Goal: Task Accomplishment & Management: Use online tool/utility

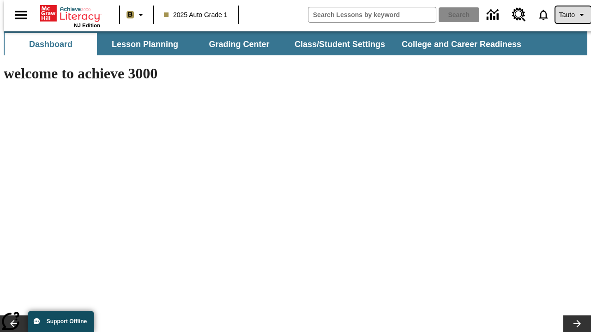
click at [568, 15] on span "Tauto" at bounding box center [567, 15] width 16 height 10
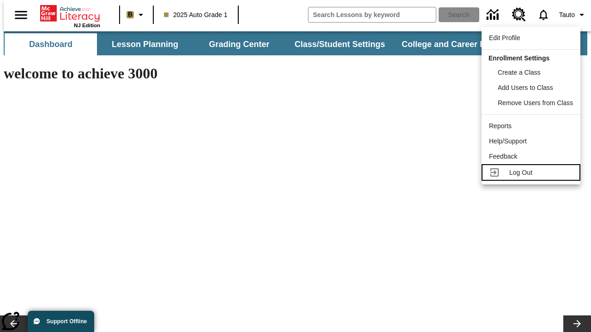
click at [532, 173] on span "Log Out" at bounding box center [520, 172] width 23 height 7
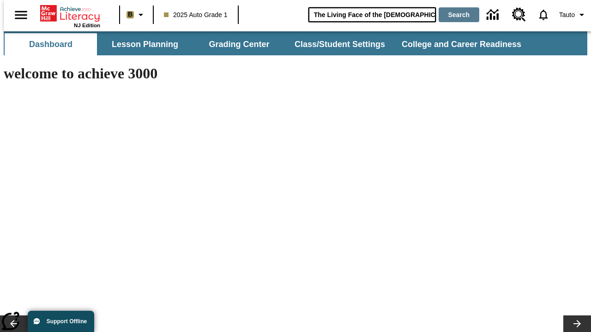
type input "The Living Face of the [DEMOGRAPHIC_DATA]"
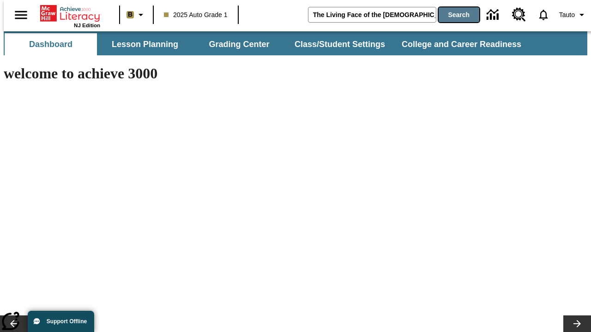
click at [453, 15] on button "Search" at bounding box center [458, 14] width 41 height 15
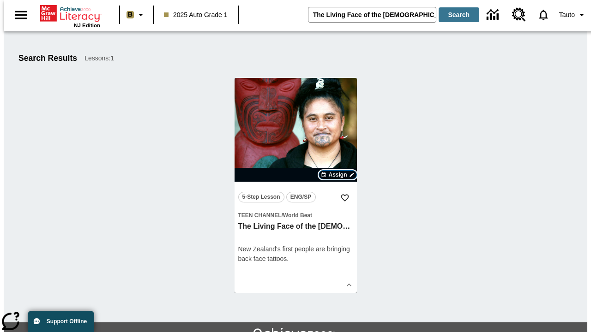
click at [338, 175] on span "Assign" at bounding box center [337, 175] width 18 height 8
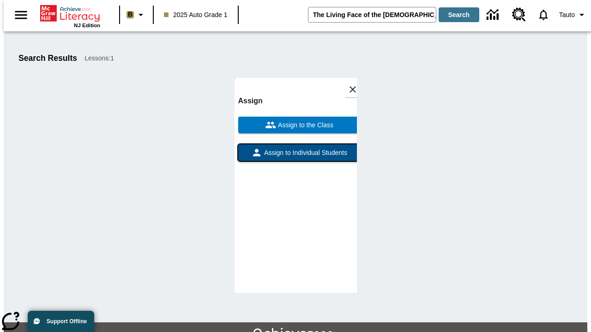
click at [295, 157] on span "Assign to Individual Students" at bounding box center [304, 153] width 85 height 10
